Goal: Task Accomplishment & Management: Use online tool/utility

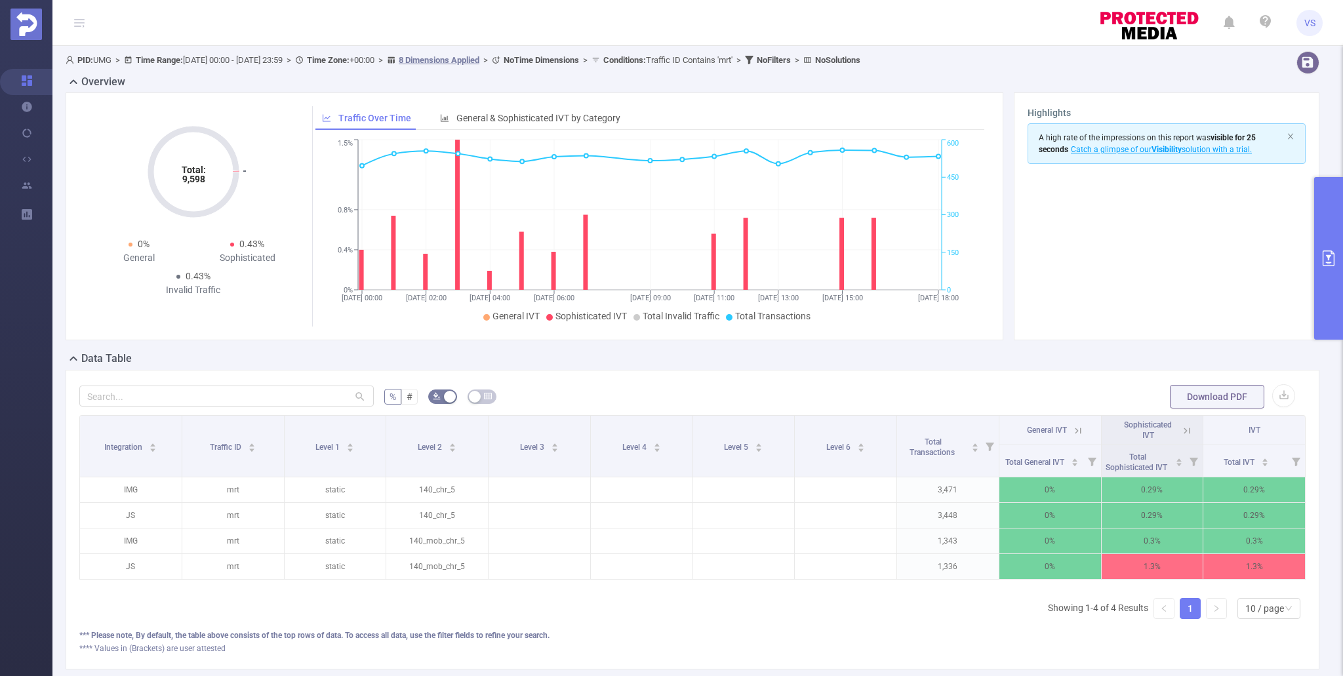
scroll to position [0, 3]
click at [1326, 275] on button "primary" at bounding box center [1328, 258] width 29 height 163
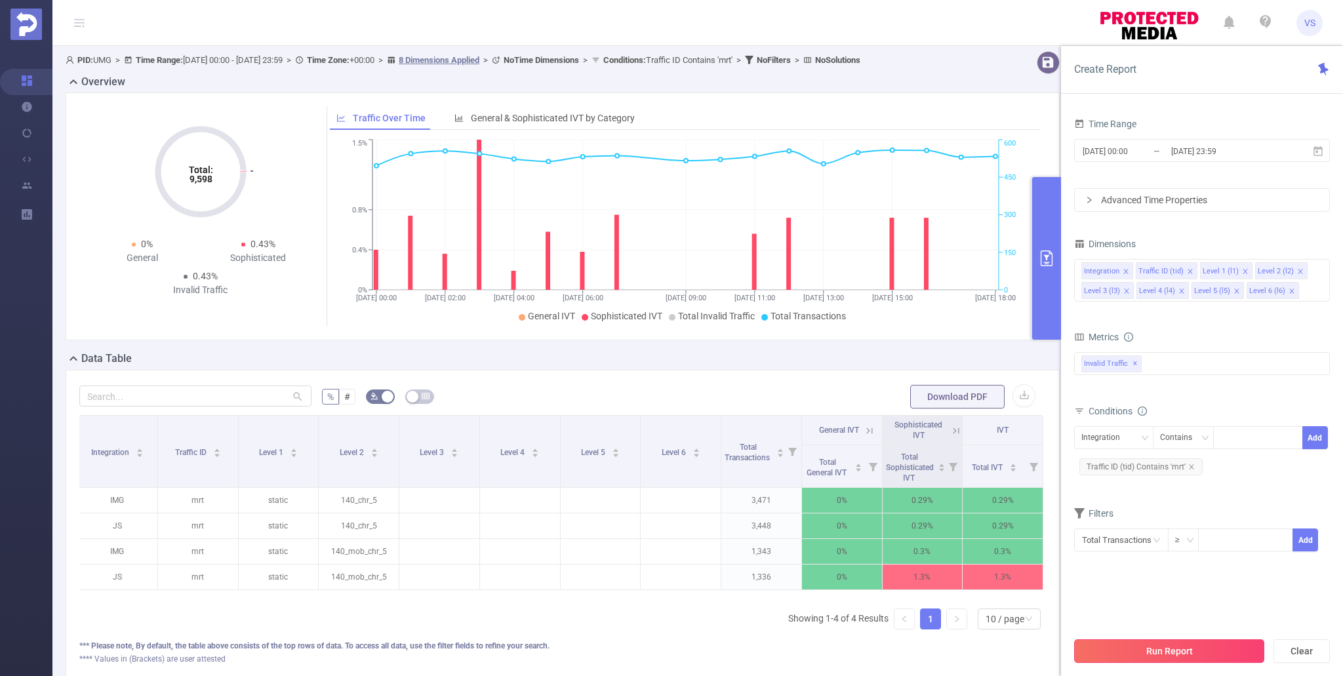
click at [1160, 657] on button "Run Report" at bounding box center [1169, 651] width 190 height 24
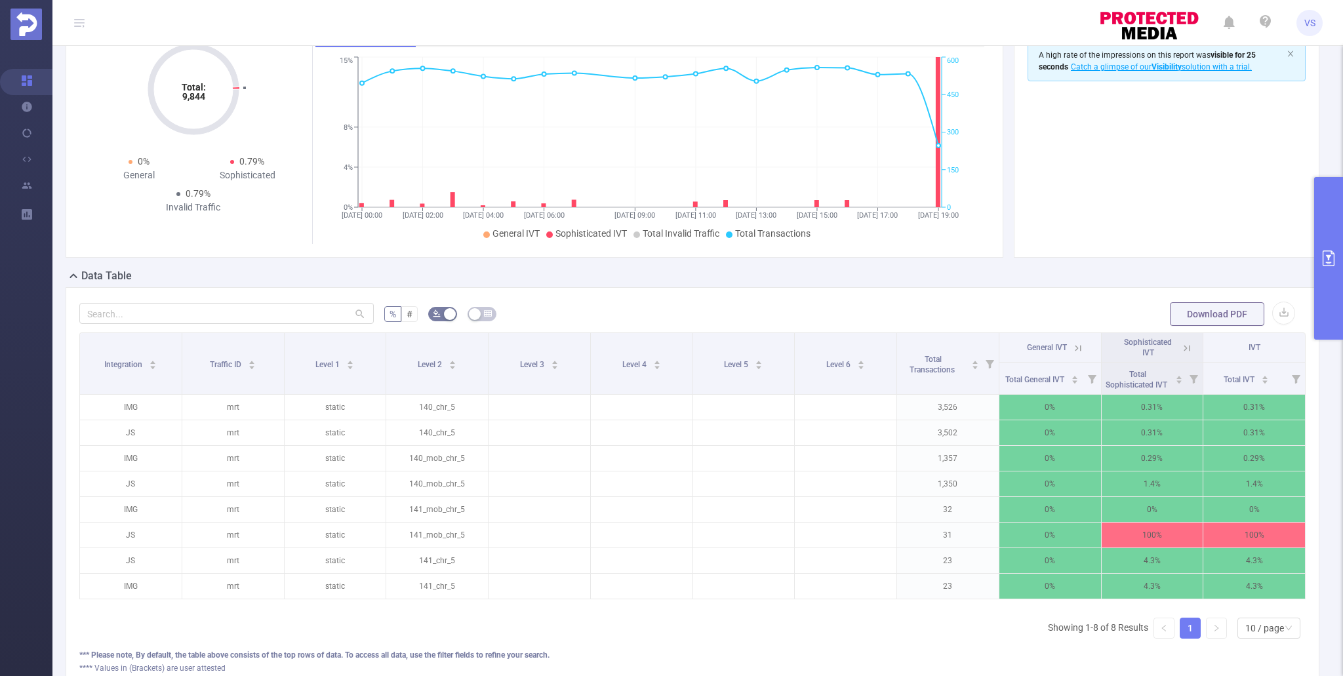
scroll to position [126, 0]
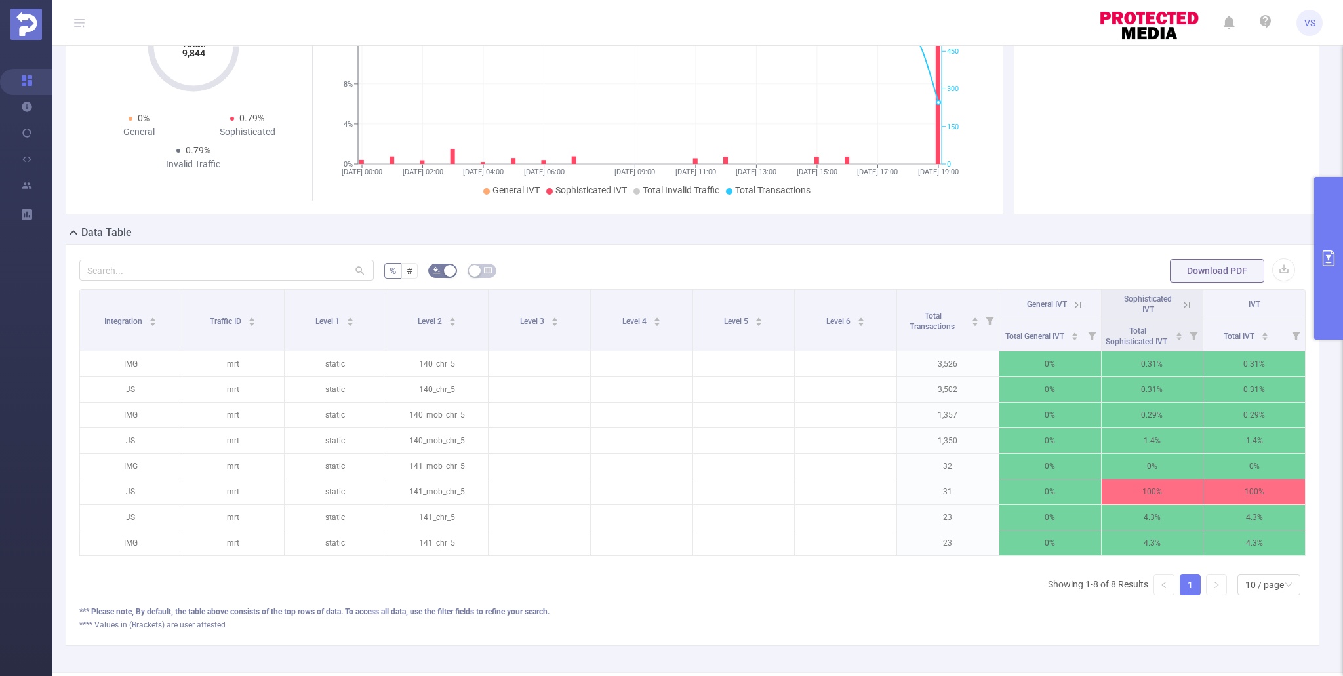
click at [1187, 304] on icon at bounding box center [1187, 305] width 6 height 6
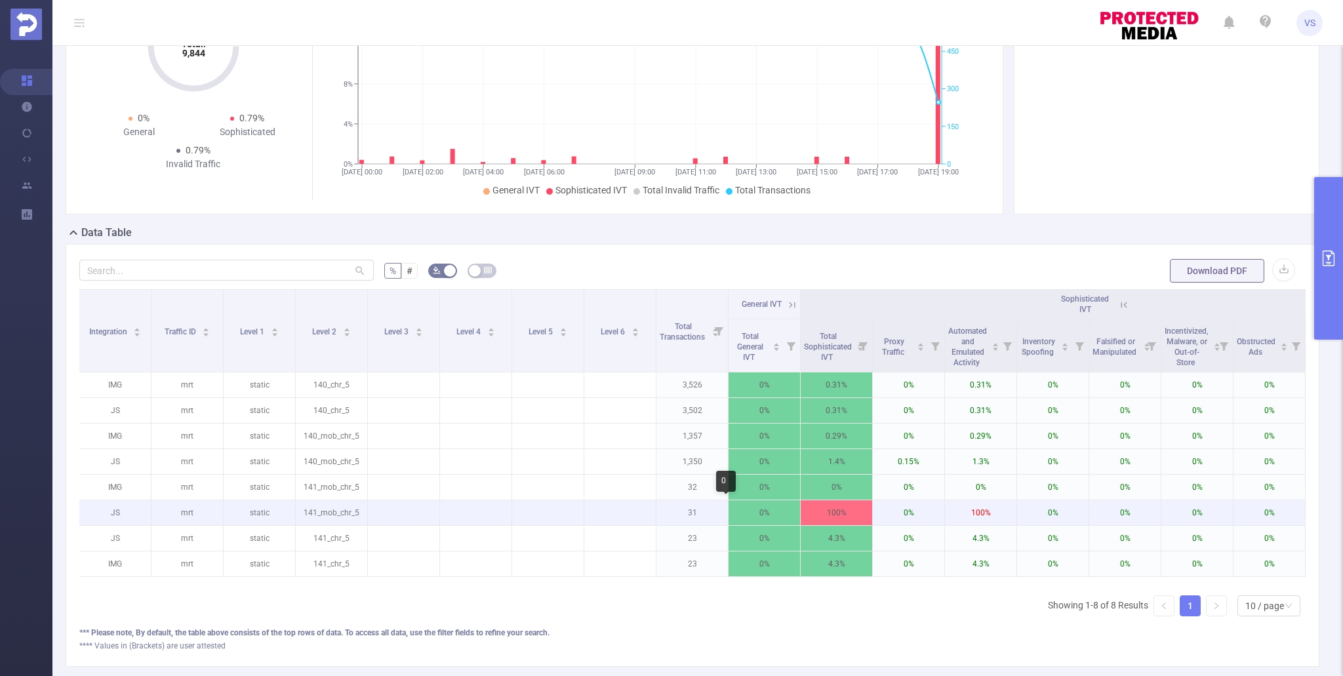
scroll to position [0, 0]
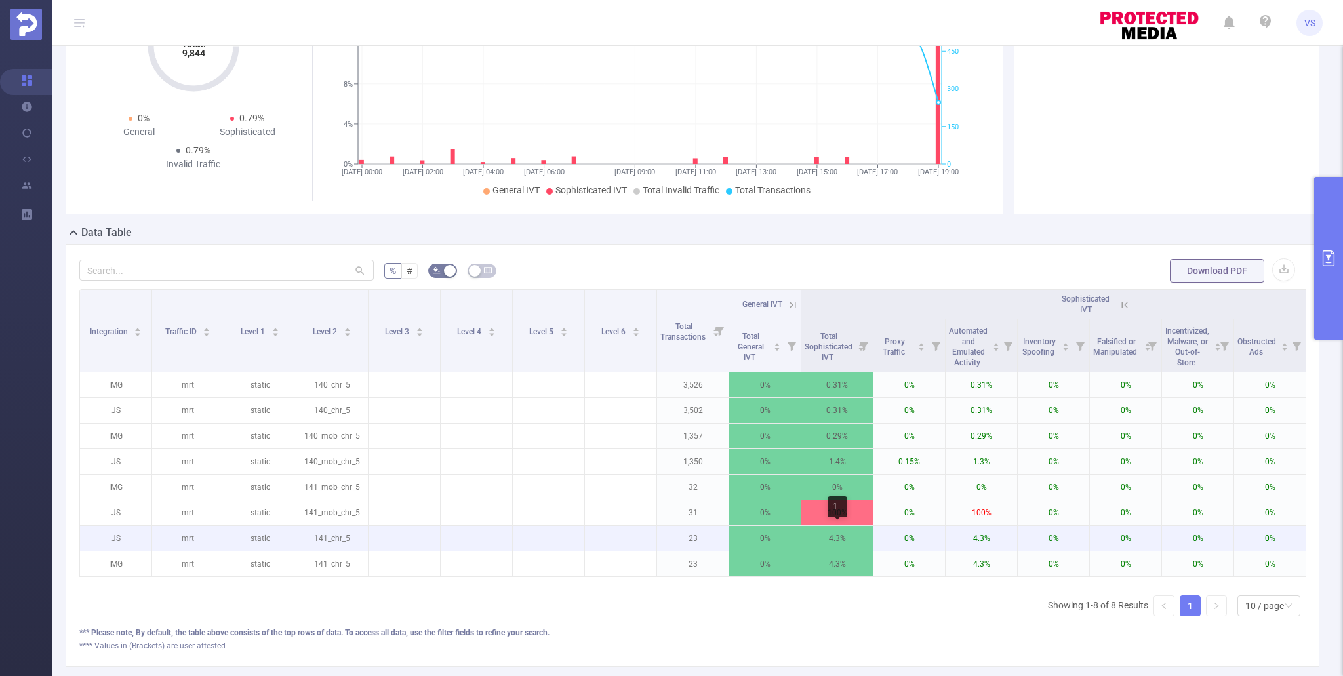
click at [853, 535] on p "4.3%" at bounding box center [836, 538] width 71 height 25
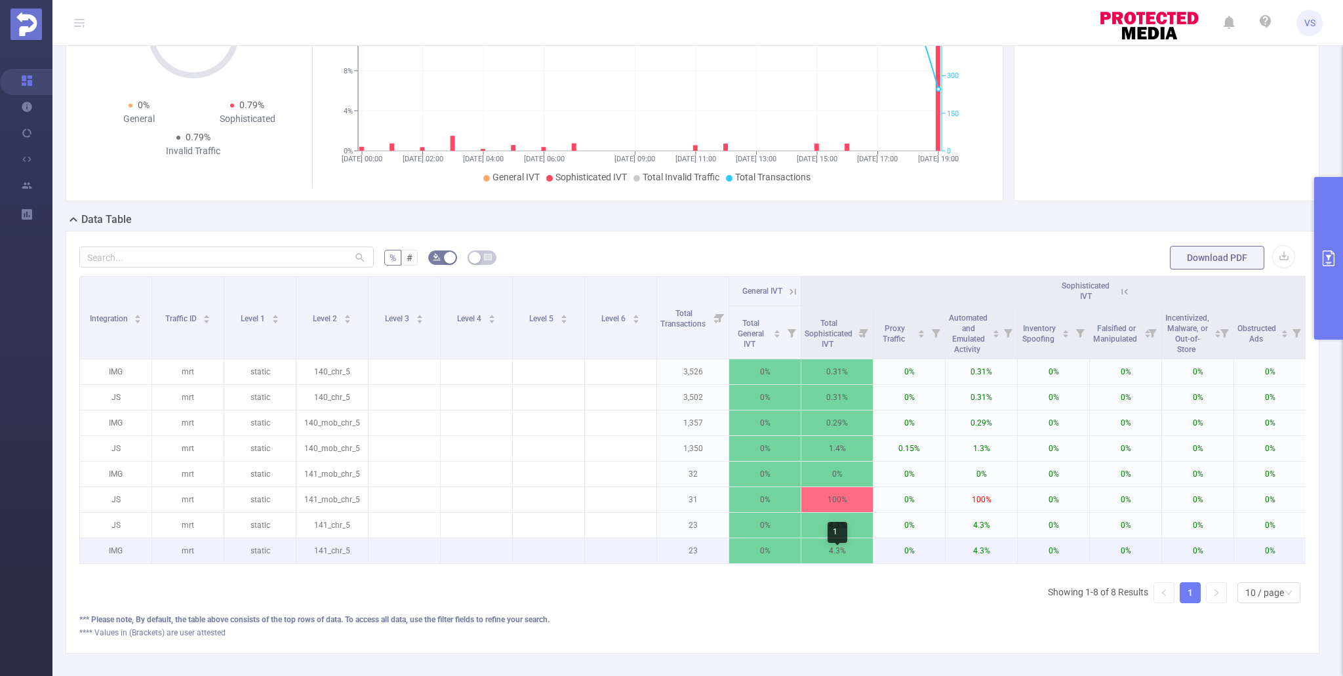
scroll to position [140, 0]
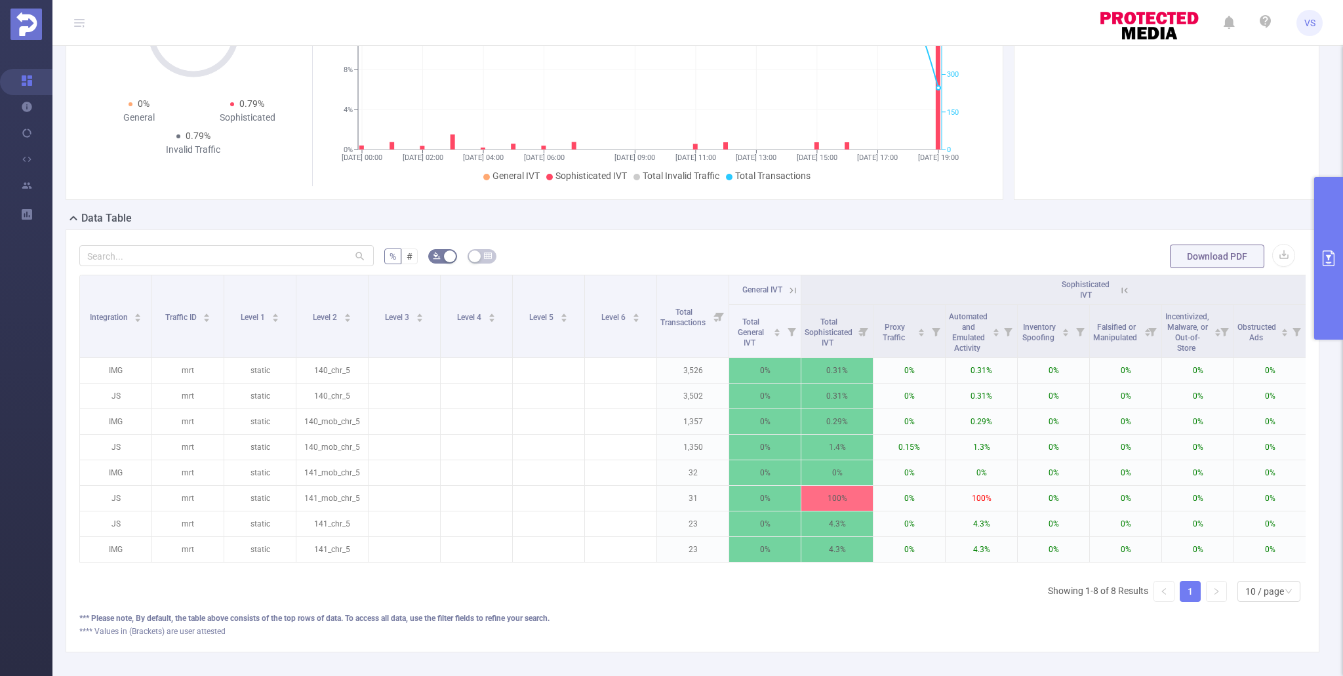
click at [1337, 308] on button "primary" at bounding box center [1328, 258] width 29 height 163
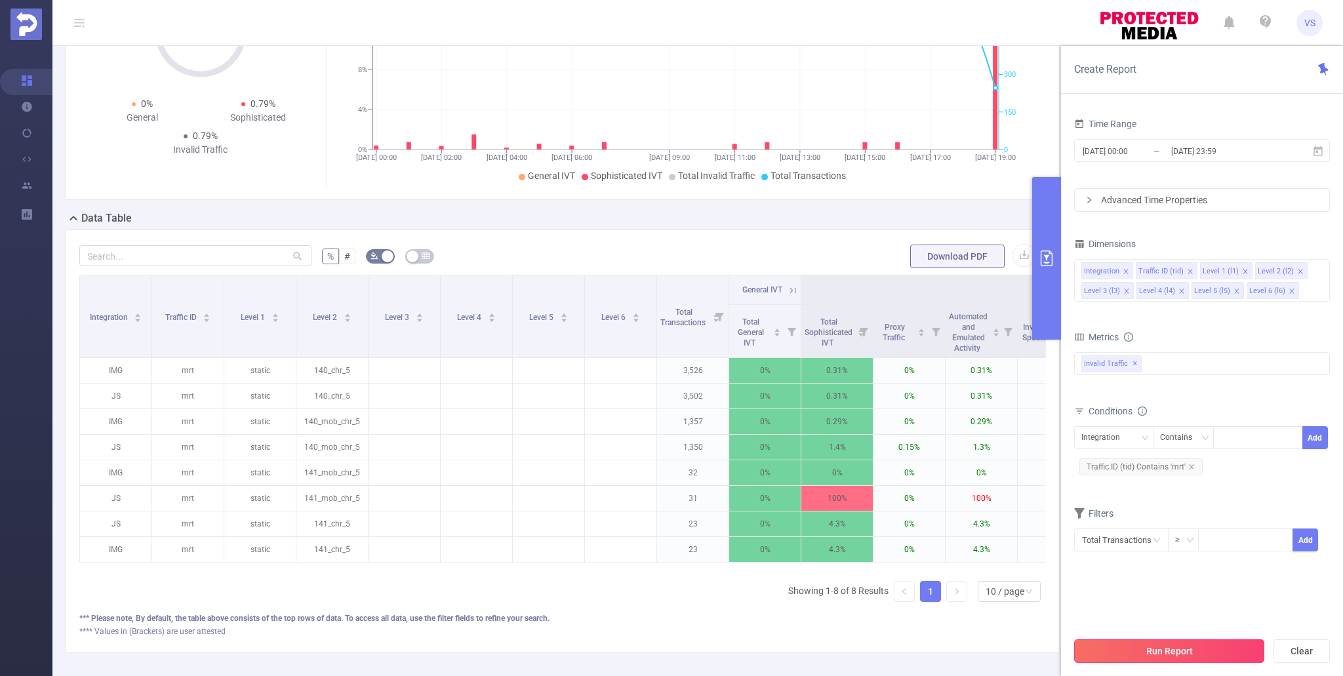
click at [1174, 643] on button "Run Report" at bounding box center [1169, 651] width 190 height 24
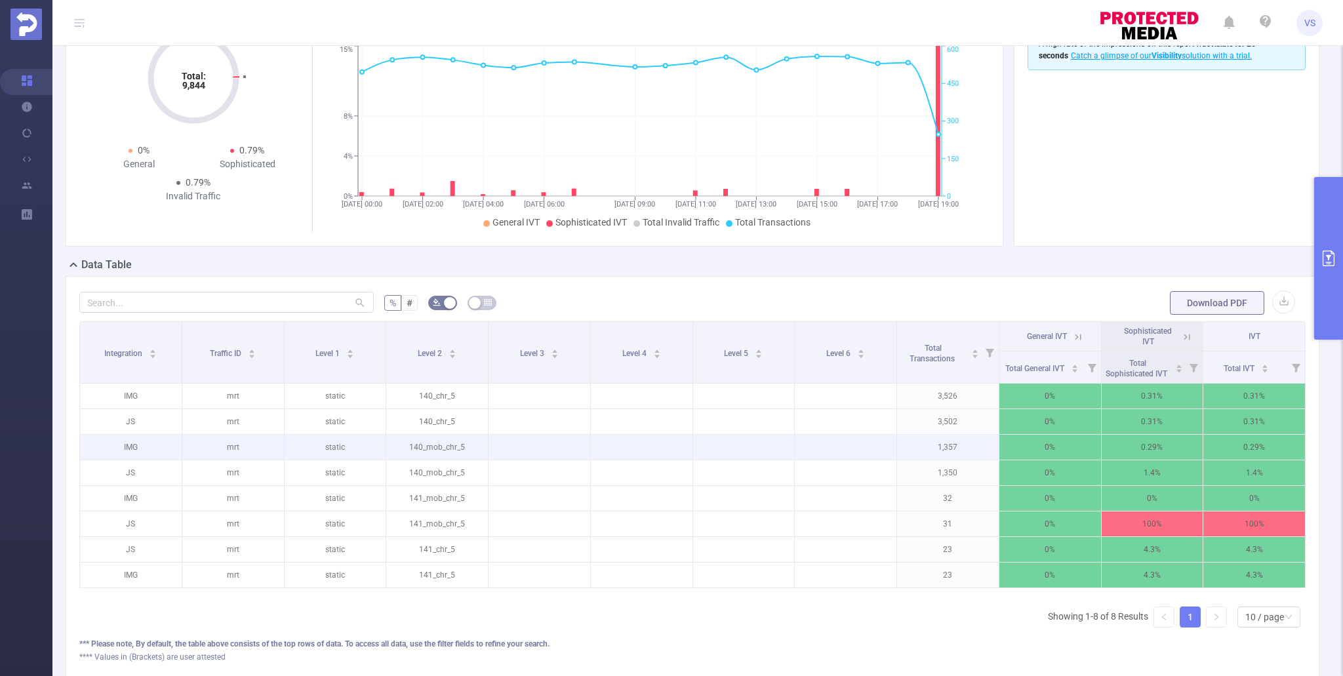
scroll to position [51, 0]
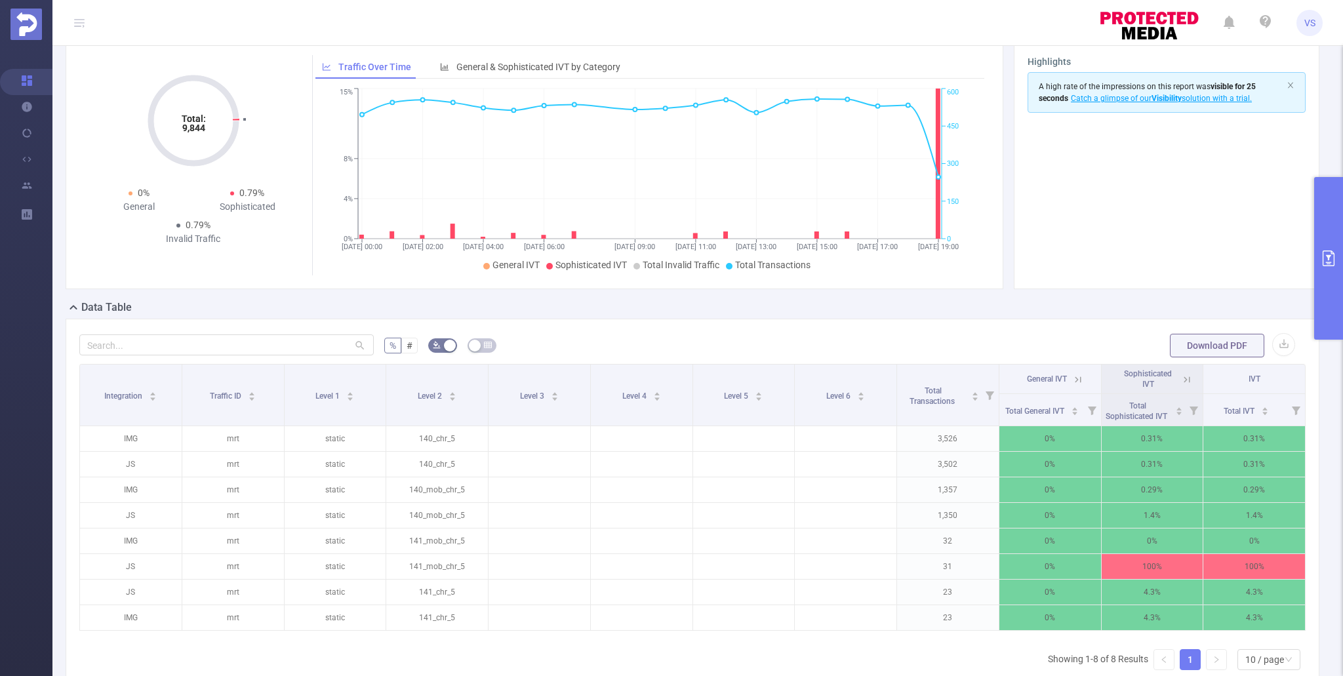
click at [1333, 286] on button "primary" at bounding box center [1328, 258] width 29 height 163
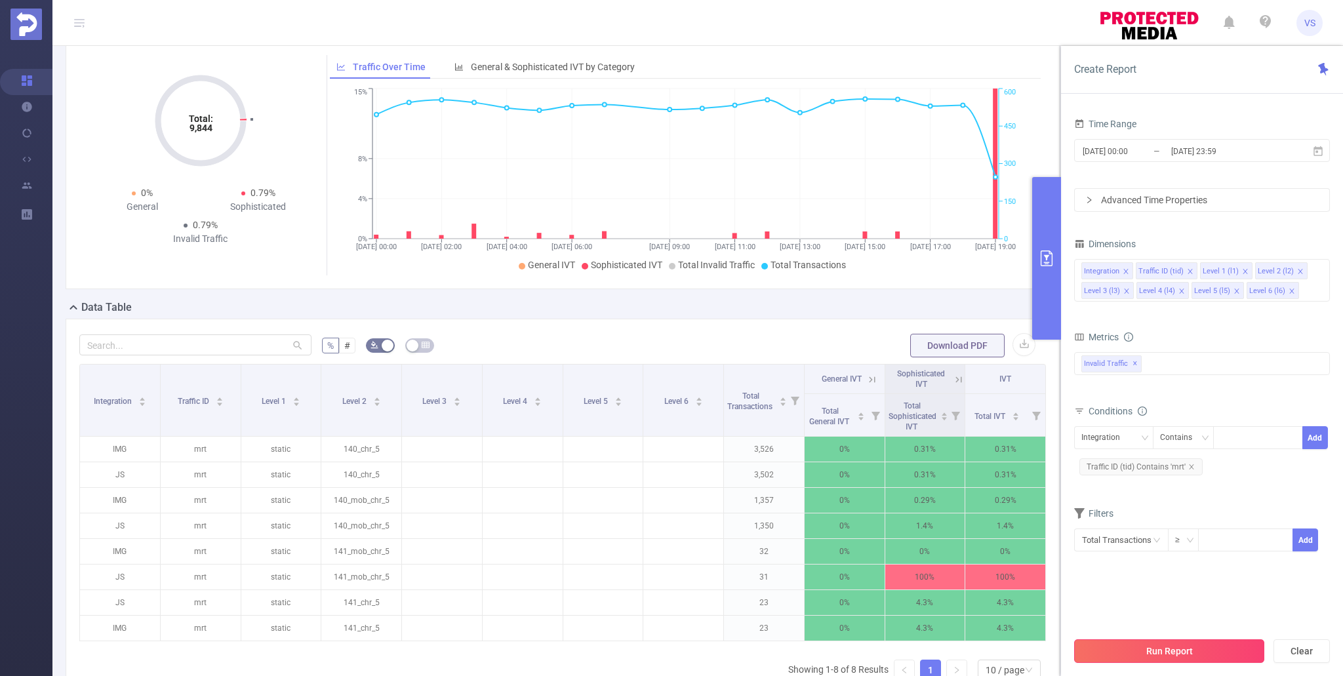
click at [1127, 650] on button "Run Report" at bounding box center [1169, 651] width 190 height 24
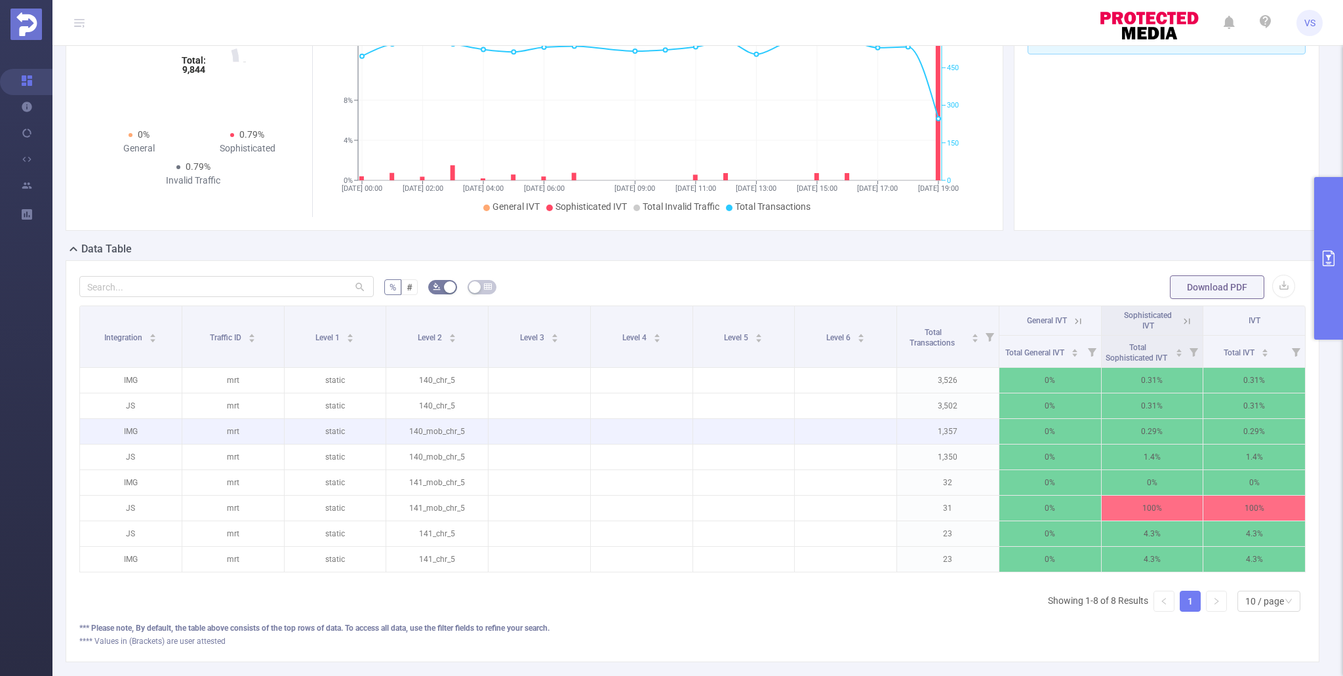
scroll to position [151, 0]
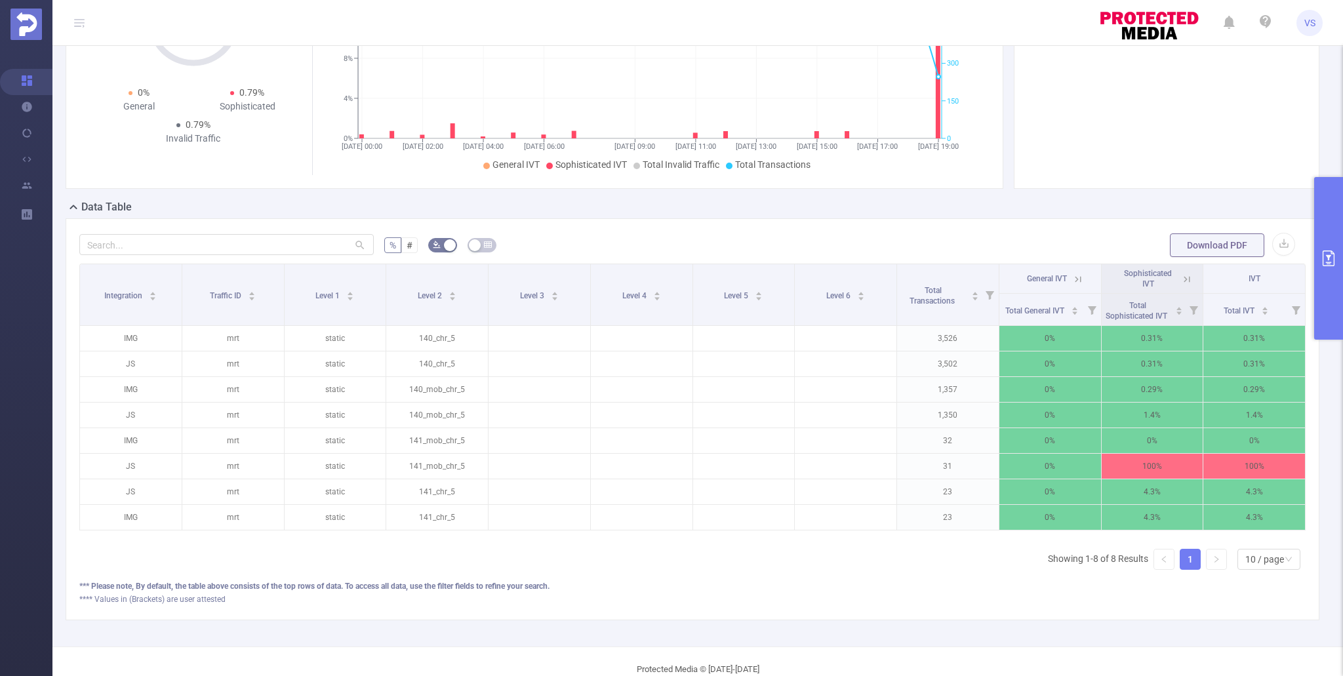
click at [1190, 279] on icon at bounding box center [1187, 279] width 12 height 12
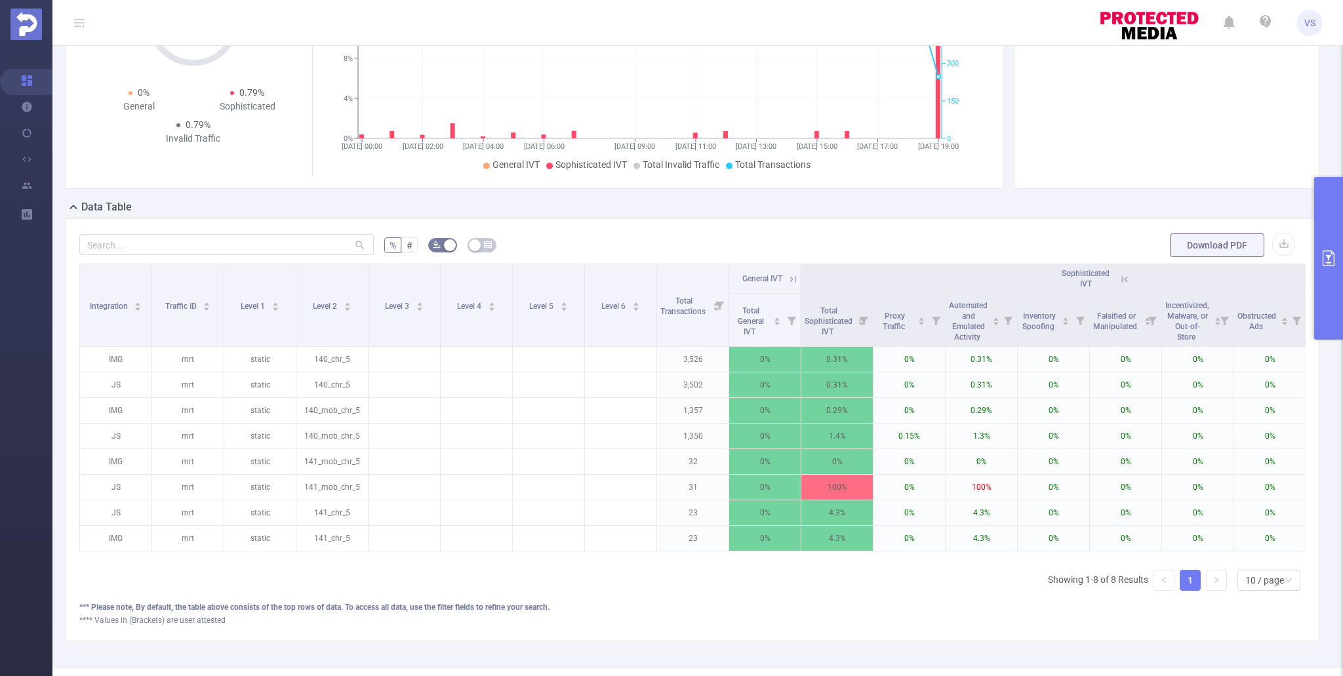
click at [1319, 306] on button "primary" at bounding box center [1328, 258] width 29 height 163
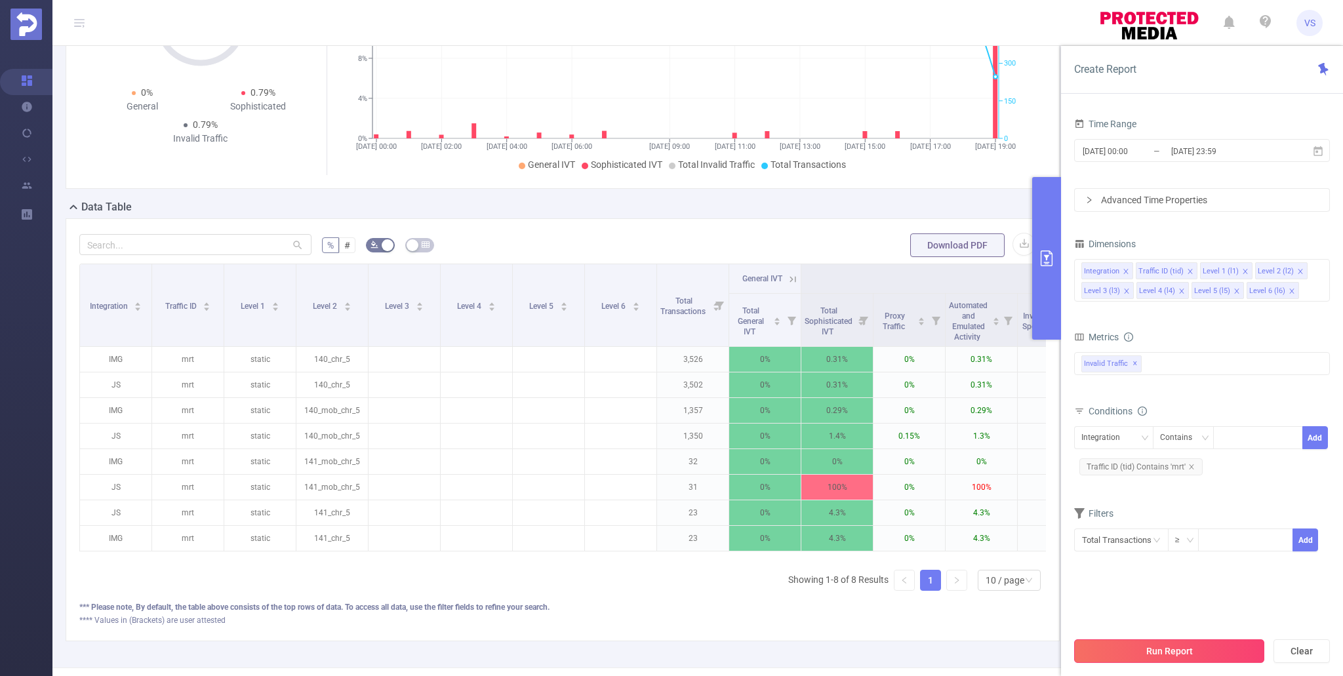
click at [1142, 654] on button "Run Report" at bounding box center [1169, 651] width 190 height 24
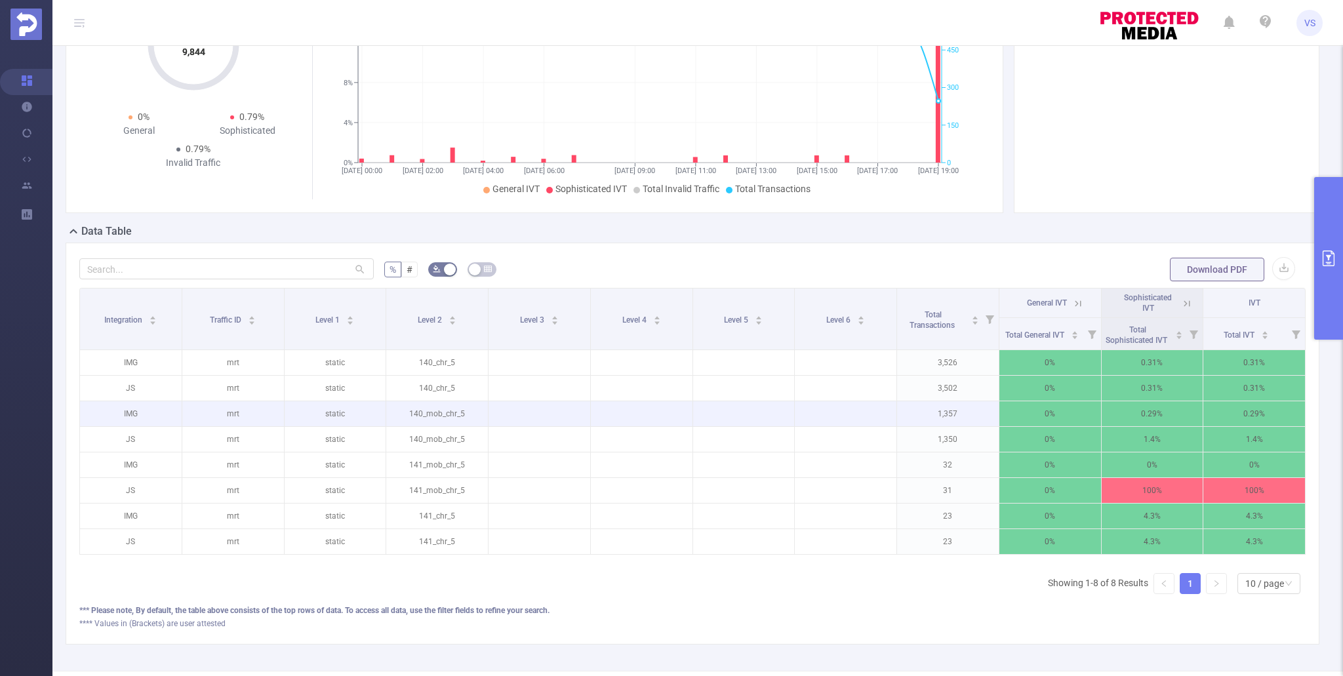
scroll to position [140, 0]
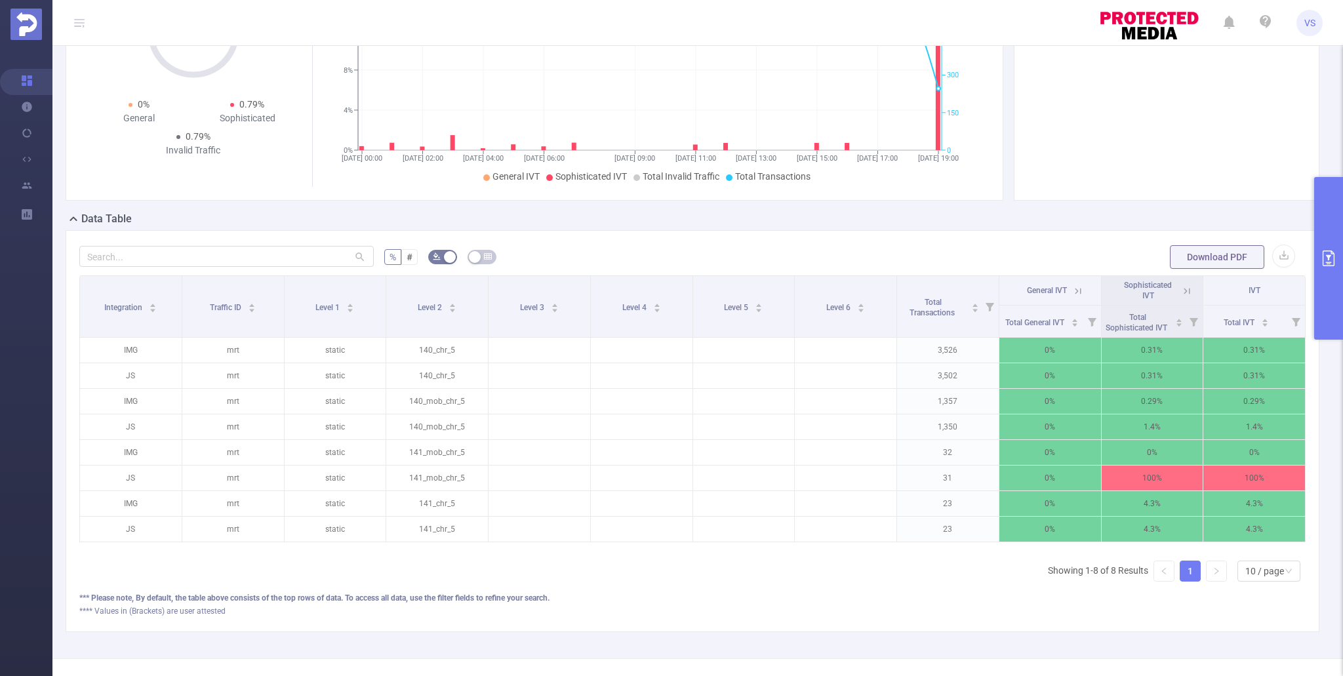
click at [1334, 229] on button "primary" at bounding box center [1328, 258] width 29 height 163
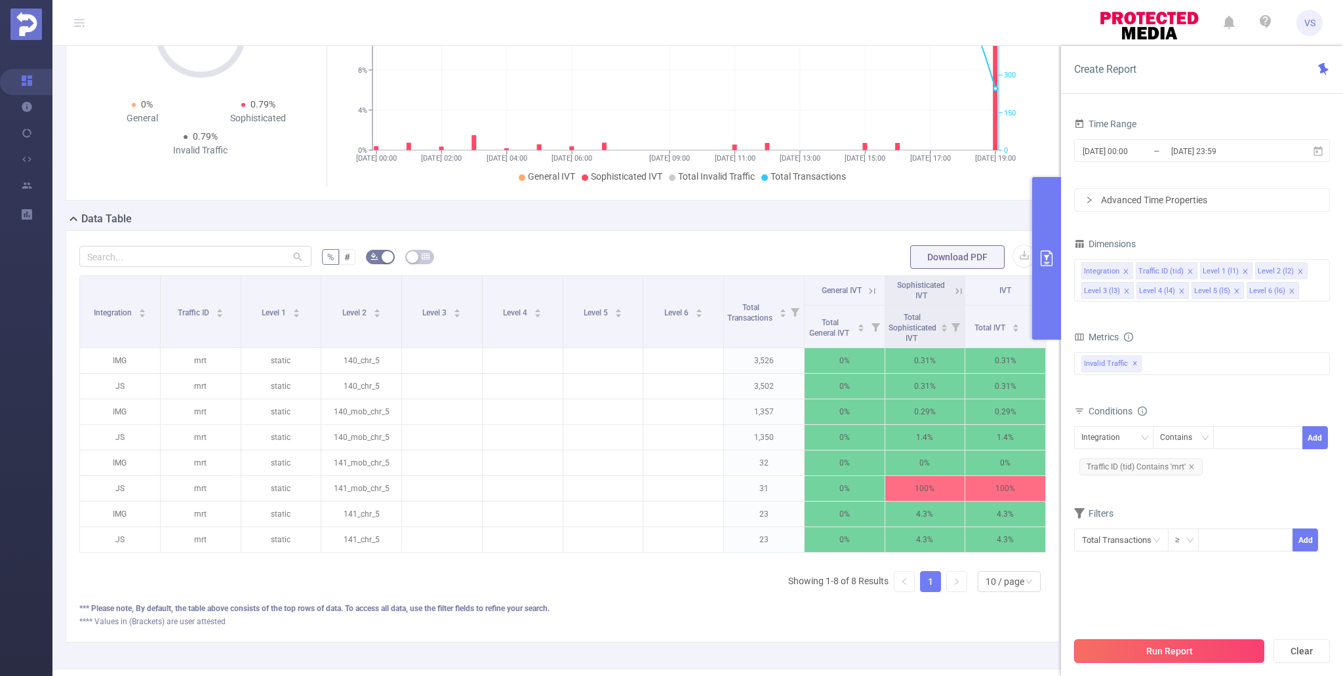
click at [1134, 649] on button "Run Report" at bounding box center [1169, 651] width 190 height 24
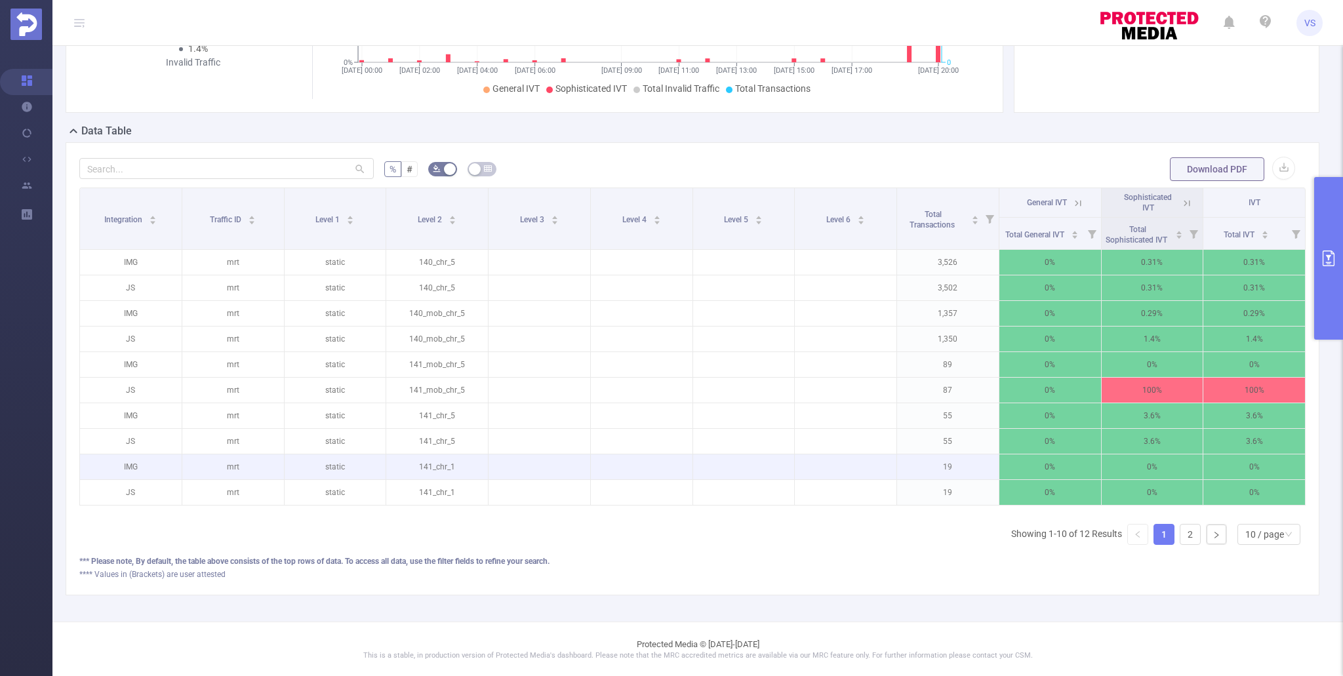
scroll to position [228, 0]
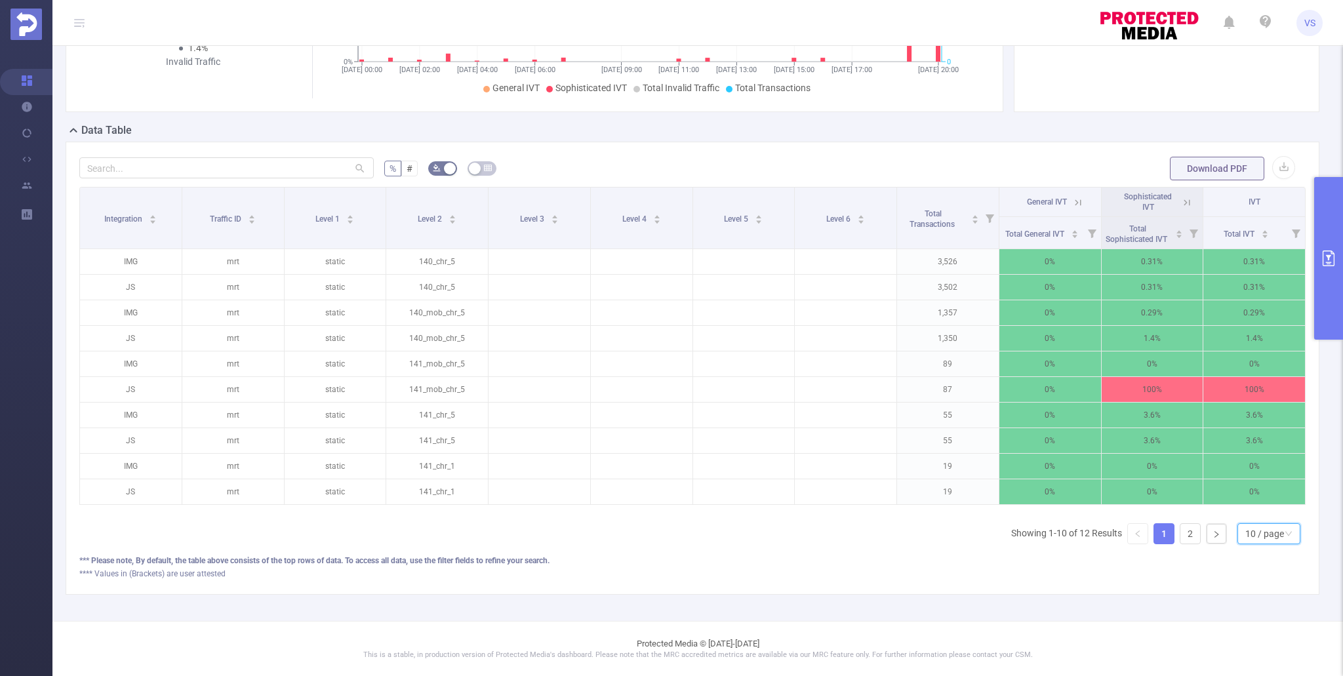
click at [1248, 536] on div "10 / page" at bounding box center [1264, 534] width 39 height 20
click at [1255, 447] on li "20 / page" at bounding box center [1268, 447] width 63 height 21
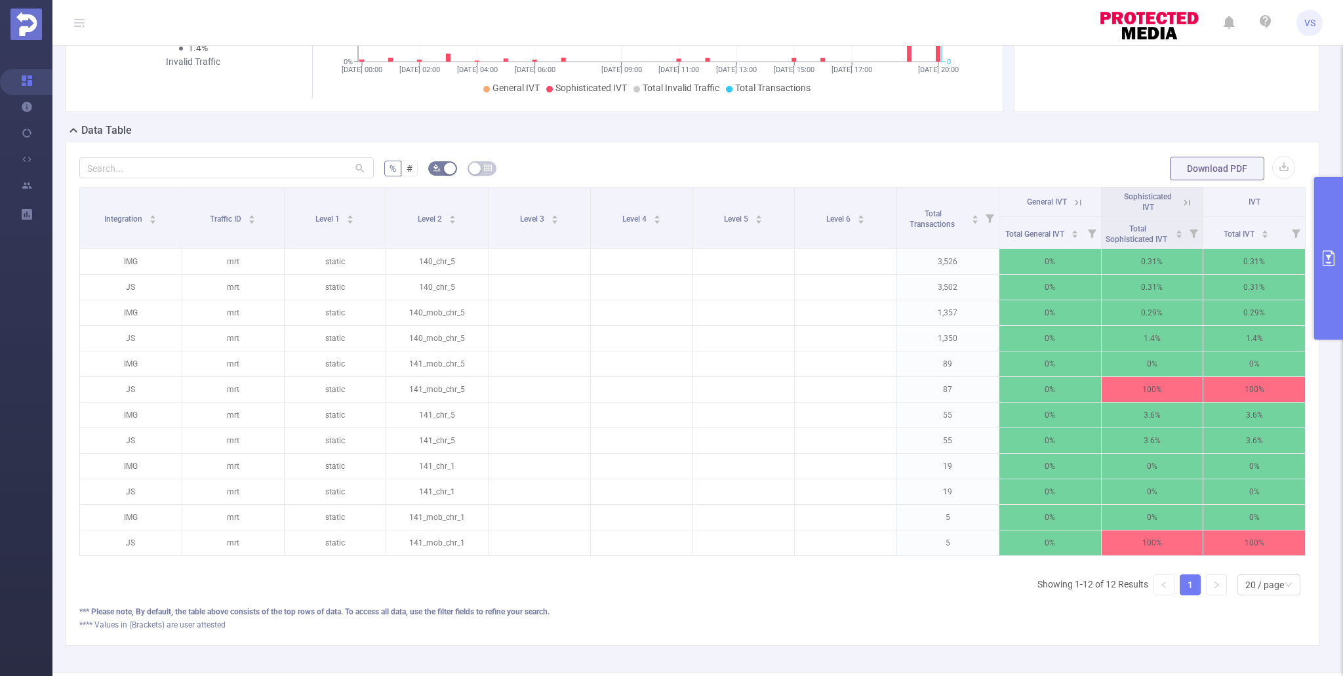
click at [1189, 204] on icon at bounding box center [1187, 202] width 6 height 6
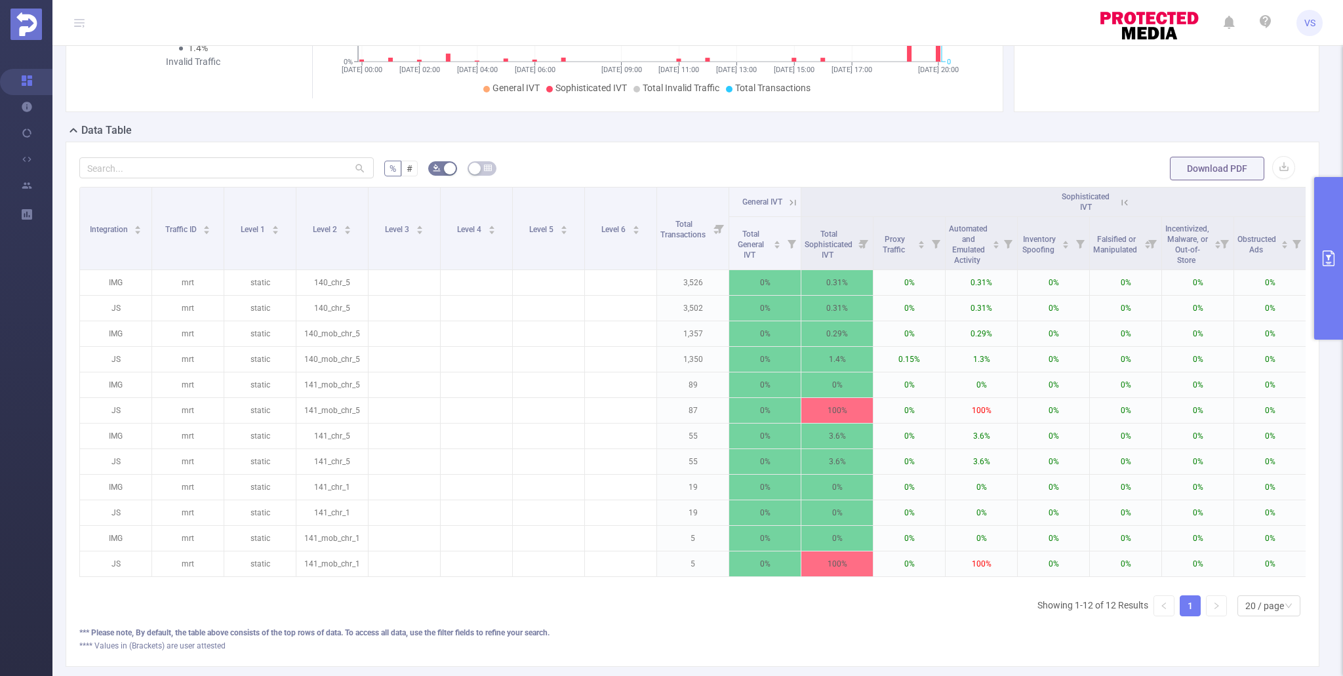
click at [429, 609] on div "Integration Traffic ID Level 1 Level 2 Level 3 Level 4 Level 5 Level 6 Total Tr…" at bounding box center [692, 407] width 1226 height 440
